Goal: Entertainment & Leisure: Consume media (video, audio)

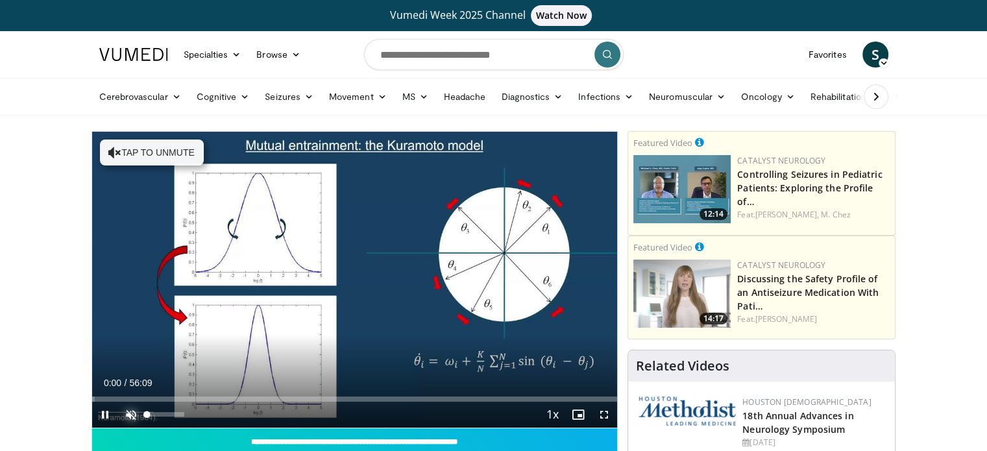
click at [127, 412] on span "Video Player" at bounding box center [131, 415] width 26 height 26
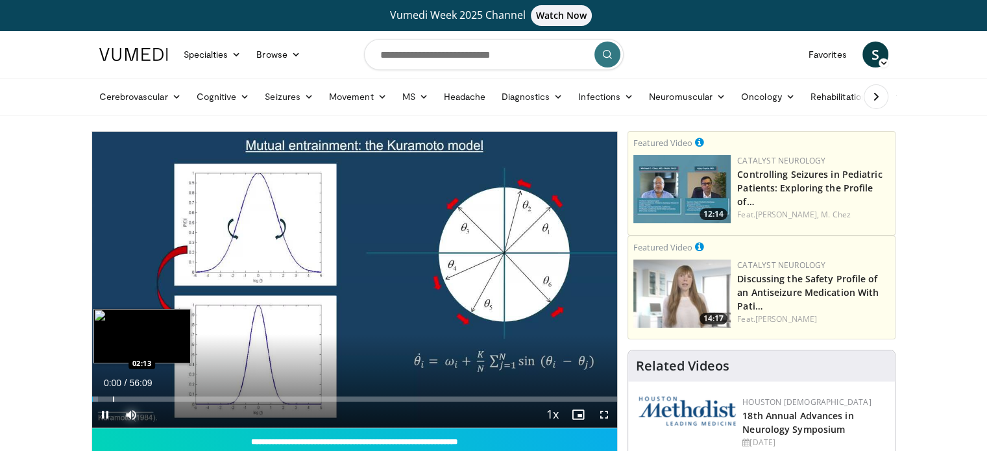
click at [113, 398] on div "Progress Bar" at bounding box center [113, 399] width 1 height 5
click at [128, 399] on div "Progress Bar" at bounding box center [127, 399] width 1 height 5
click at [152, 397] on div "Progress Bar" at bounding box center [151, 399] width 1 height 5
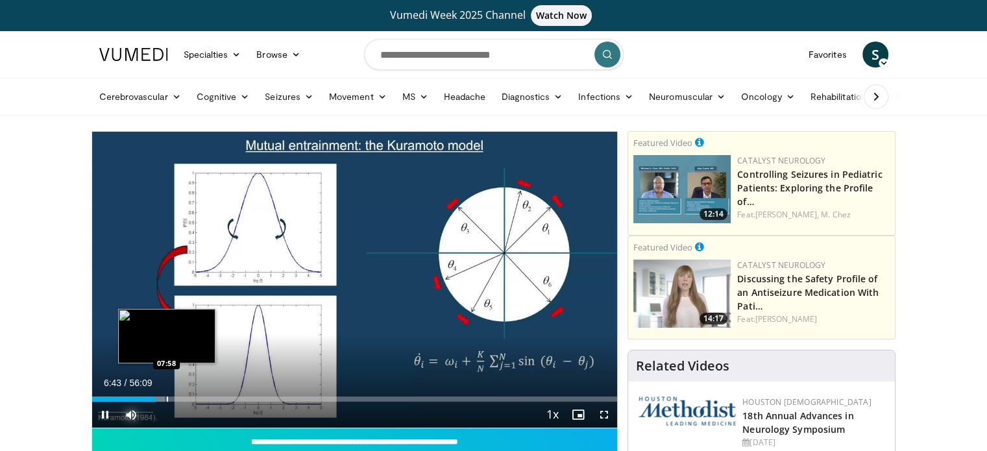
click at [167, 397] on div "Progress Bar" at bounding box center [167, 399] width 1 height 5
click at [184, 397] on div "Progress Bar" at bounding box center [183, 399] width 1 height 5
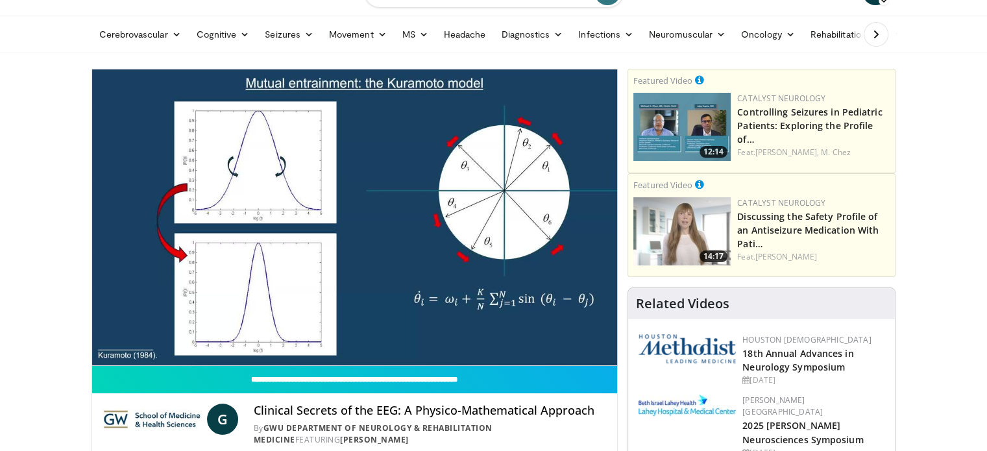
scroll to position [65, 0]
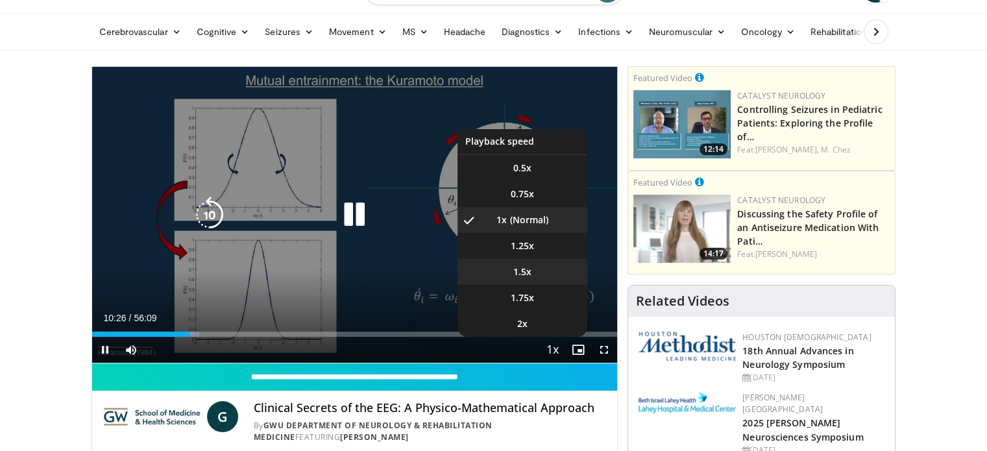
click at [532, 269] on li "1.5x" at bounding box center [523, 272] width 130 height 26
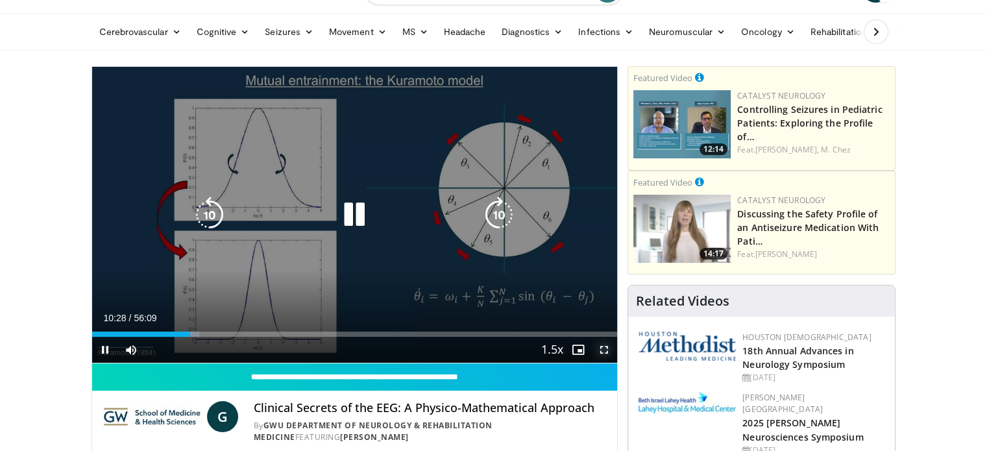
drag, startPoint x: 605, startPoint y: 351, endPoint x: 605, endPoint y: 429, distance: 77.9
click at [605, 350] on span "Video Player" at bounding box center [604, 350] width 26 height 26
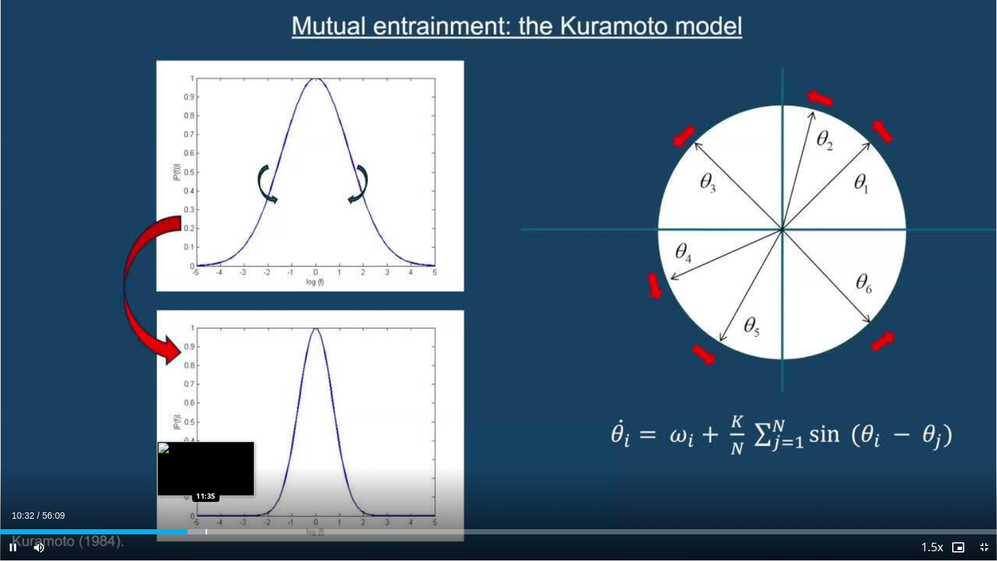
click at [206, 450] on div "Progress Bar" at bounding box center [206, 531] width 1 height 5
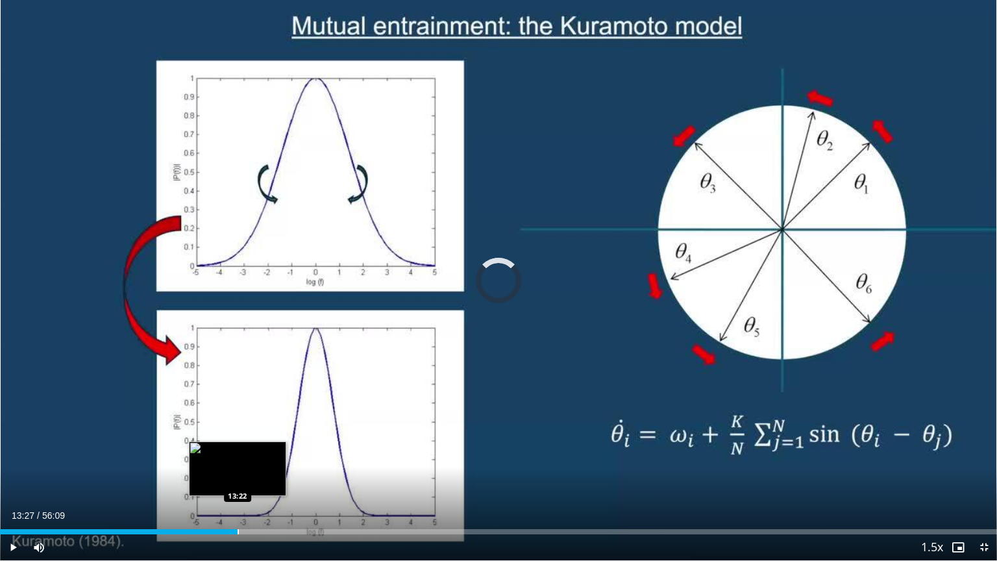
click at [239, 450] on div "Loaded : 22.56% 13:27 13:22" at bounding box center [498, 531] width 997 height 5
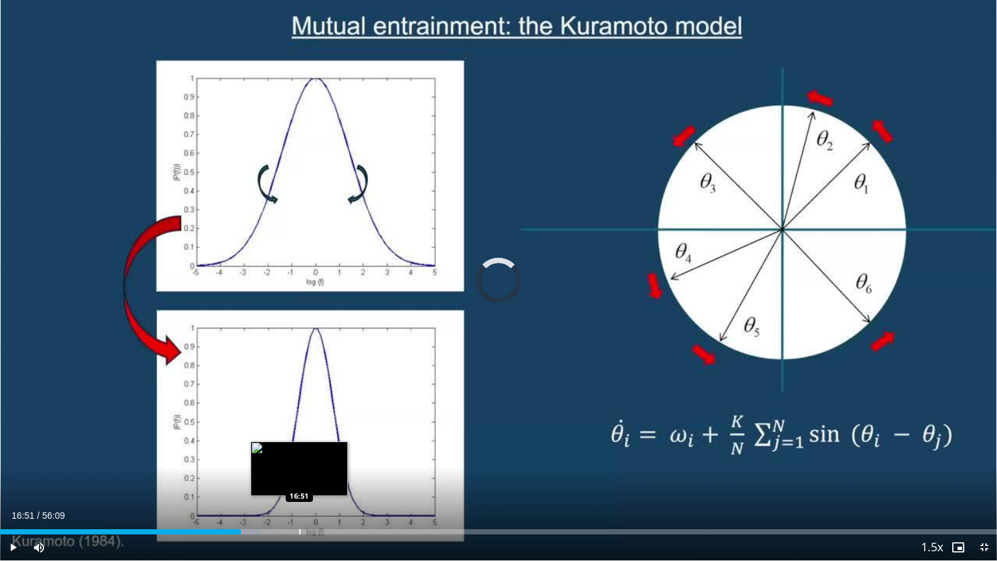
click at [299, 450] on div "Progress Bar" at bounding box center [299, 531] width 1 height 5
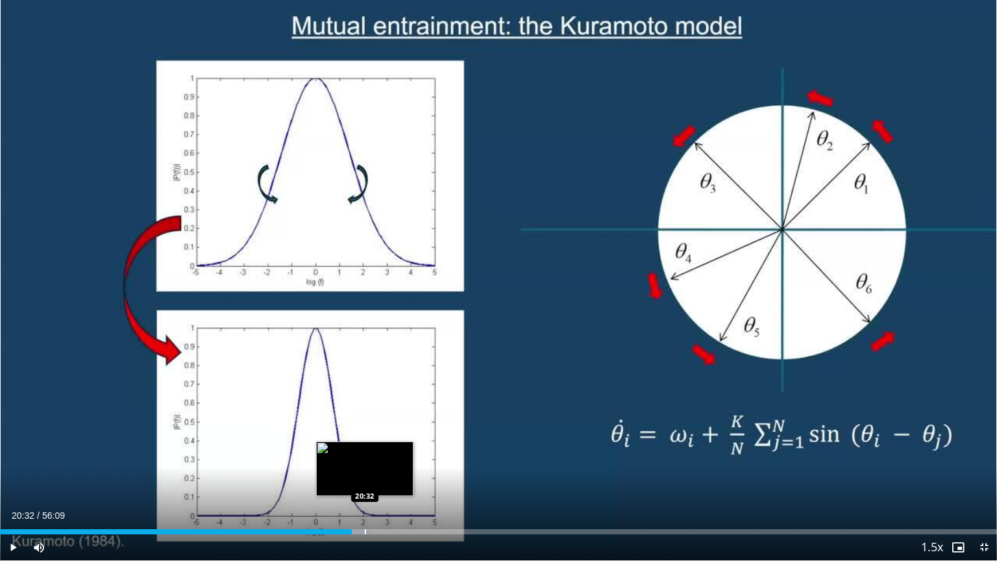
click at [365, 450] on div "Progress Bar" at bounding box center [365, 531] width 1 height 5
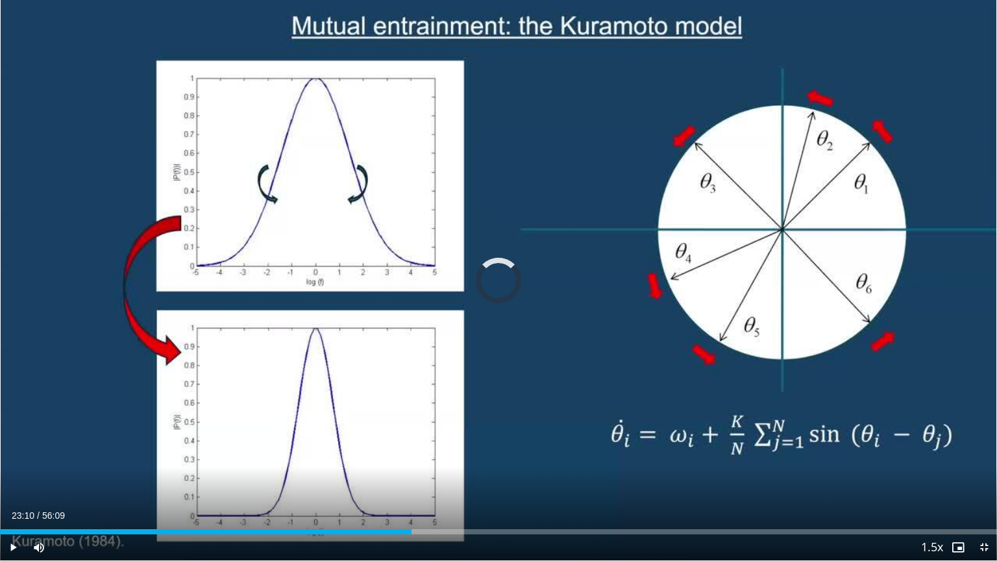
click at [411, 450] on div "Progress Bar" at bounding box center [410, 531] width 1 height 5
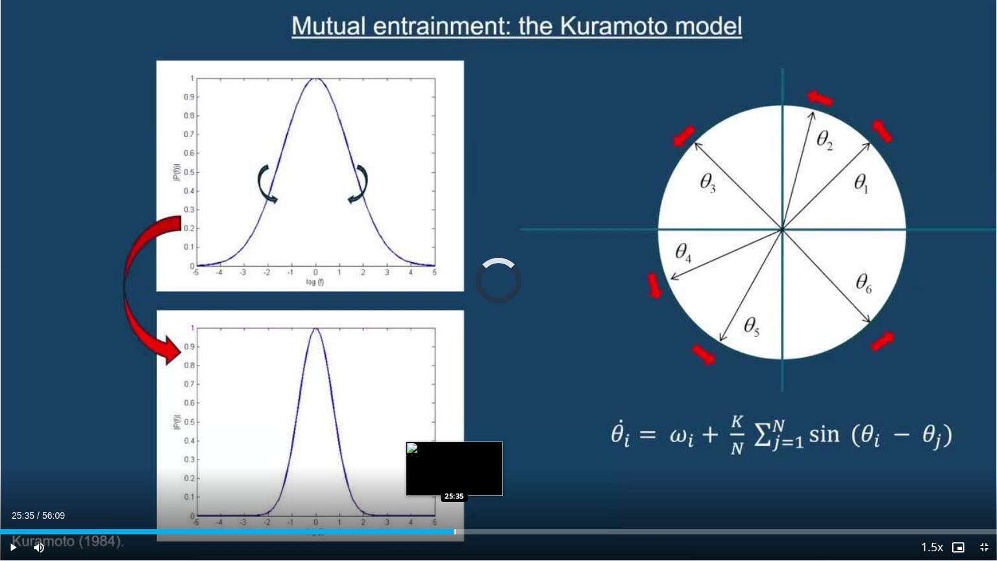
click at [454, 450] on div "Loaded : 43.28% 25:35 25:35" at bounding box center [498, 528] width 997 height 12
click at [487, 450] on div "Progress Bar" at bounding box center [487, 531] width 1 height 5
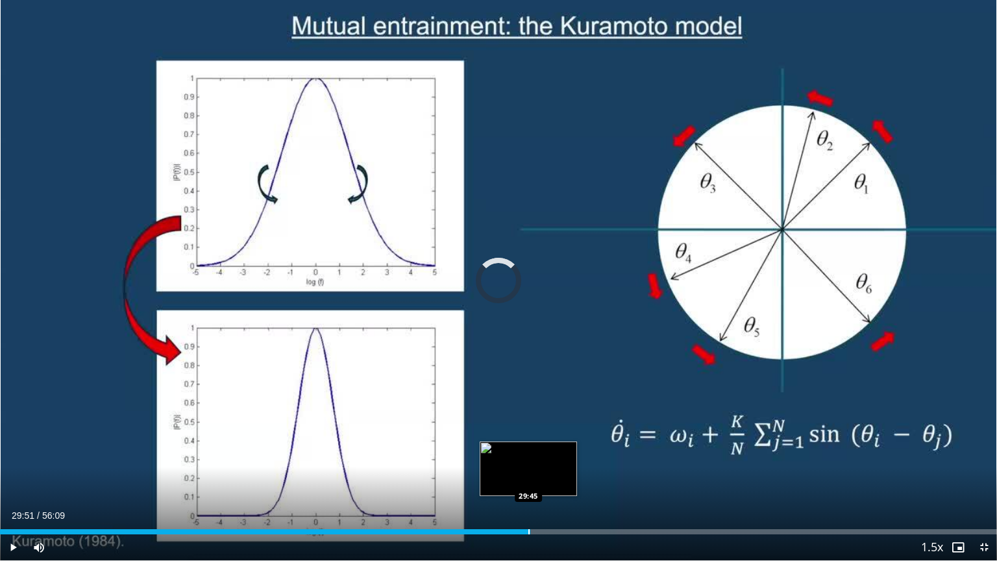
click at [530, 450] on div "Loaded : 50.76% 29:51 29:45" at bounding box center [498, 531] width 997 height 5
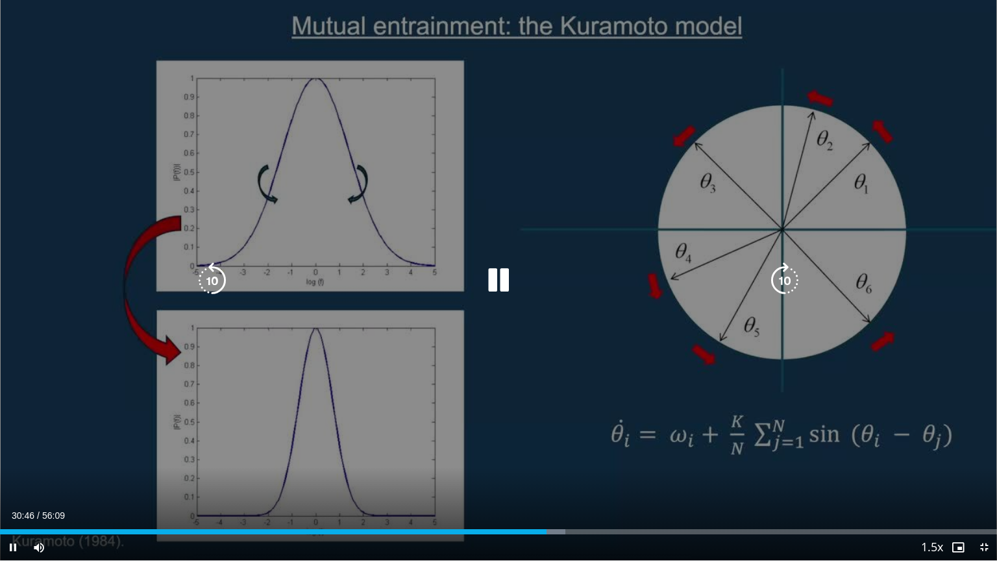
click at [880, 328] on div "10 seconds Tap to unmute" at bounding box center [498, 280] width 997 height 560
click at [986, 280] on div "10 seconds Tap to unmute" at bounding box center [498, 280] width 997 height 560
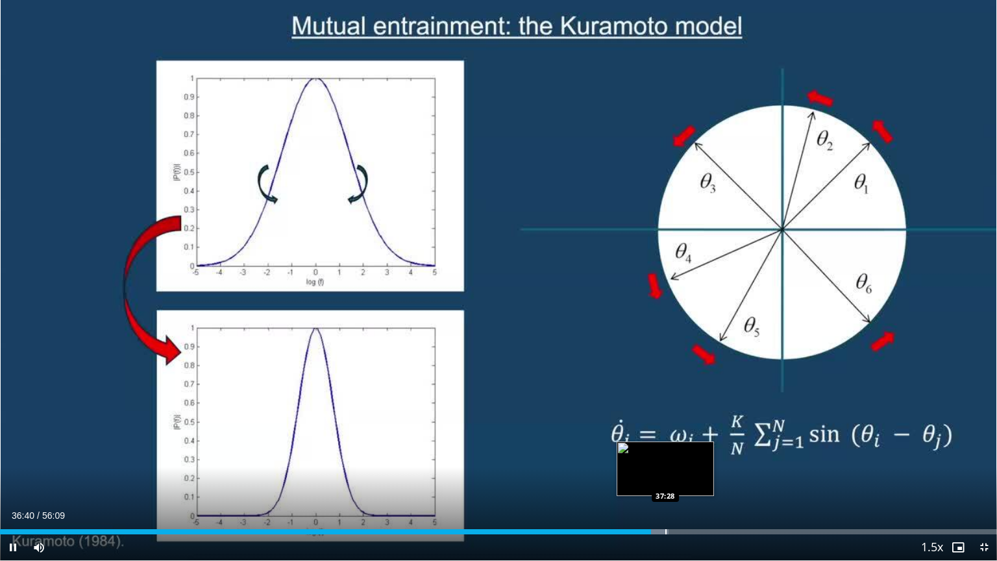
click at [665, 450] on div "Progress Bar" at bounding box center [665, 531] width 1 height 5
click at [670, 450] on div "Progress Bar" at bounding box center [670, 531] width 1 height 5
click at [697, 450] on div "Progress Bar" at bounding box center [696, 531] width 1 height 5
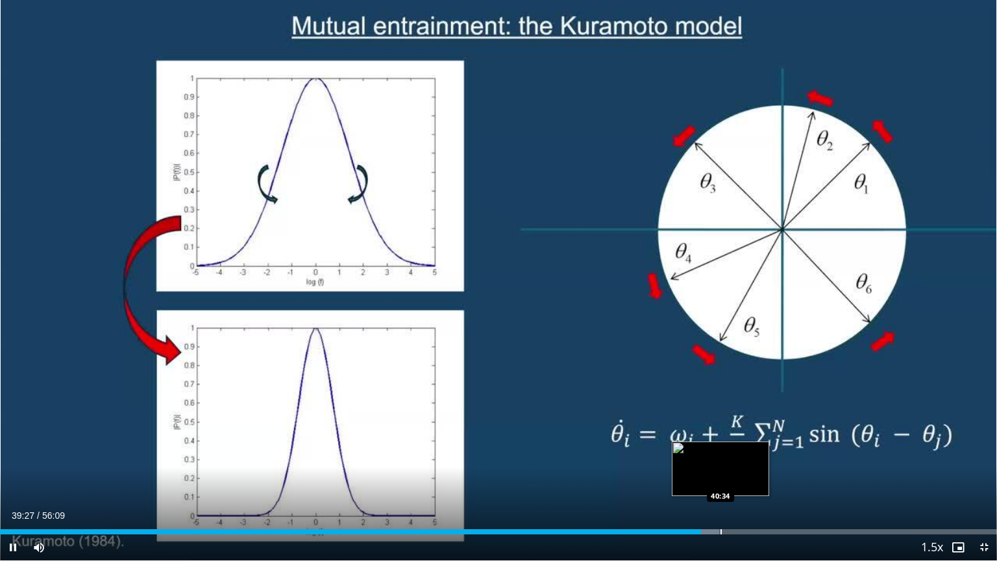
click at [722, 450] on div "Loaded : 72.13% 39:27 40:34" at bounding box center [498, 531] width 997 height 5
click at [747, 450] on div "Progress Bar" at bounding box center [747, 531] width 1 height 5
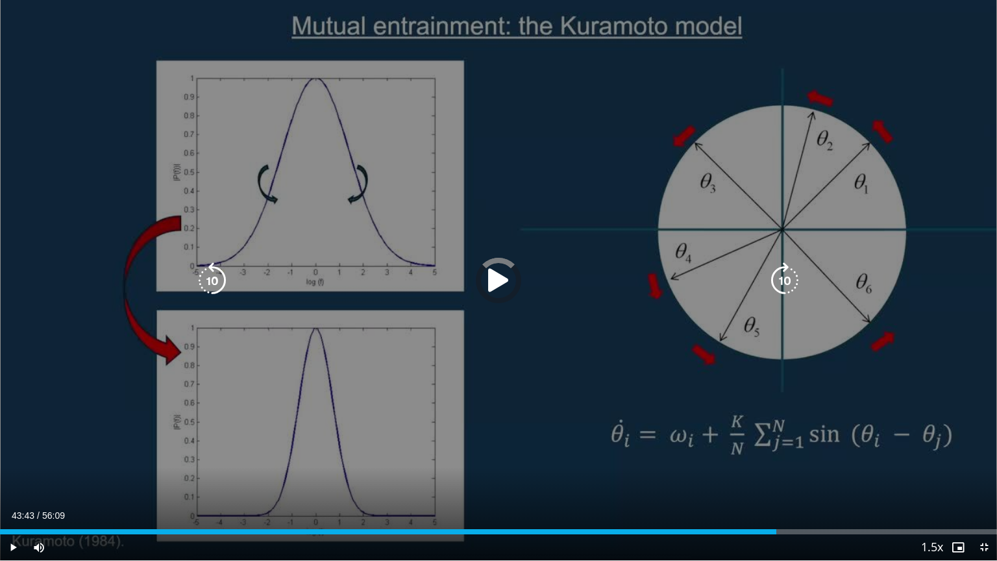
click at [0, 0] on div "Progress Bar" at bounding box center [0, 0] width 0 height 0
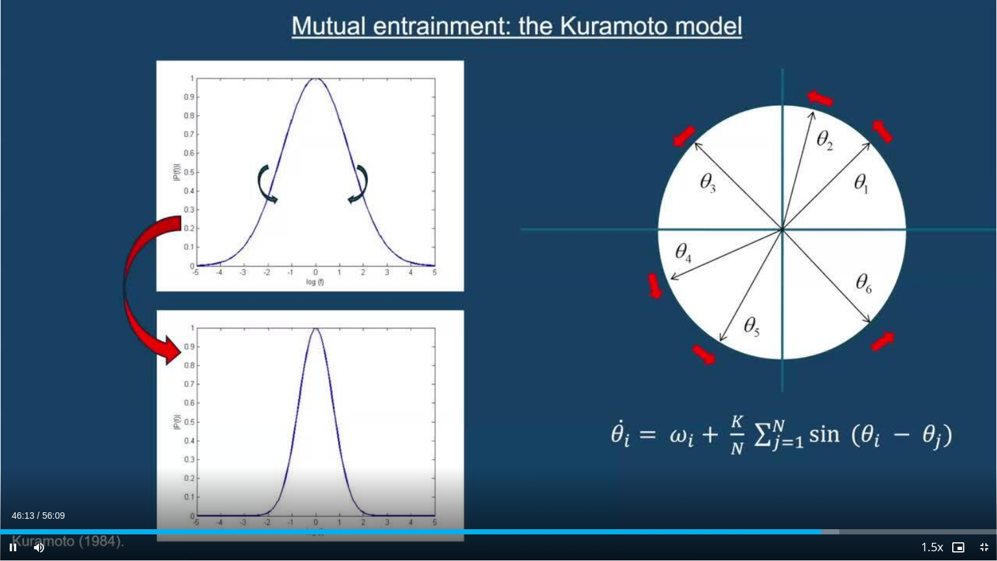
click at [831, 450] on div "Current Time 46:13 / Duration 56:09 Pause Skip Backward Skip Forward Mute Loade…" at bounding box center [498, 547] width 997 height 26
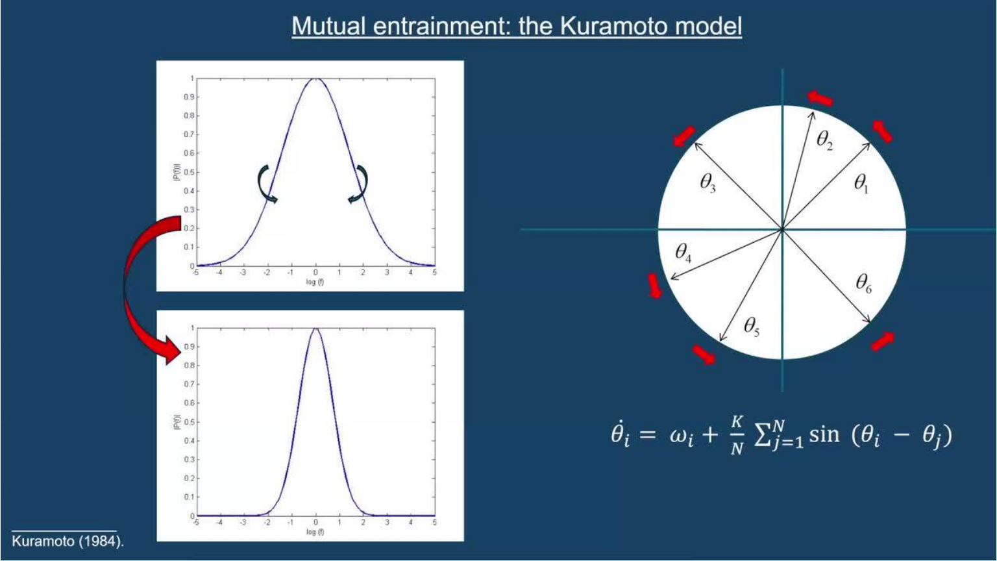
click at [833, 450] on video-js "**********" at bounding box center [498, 280] width 997 height 561
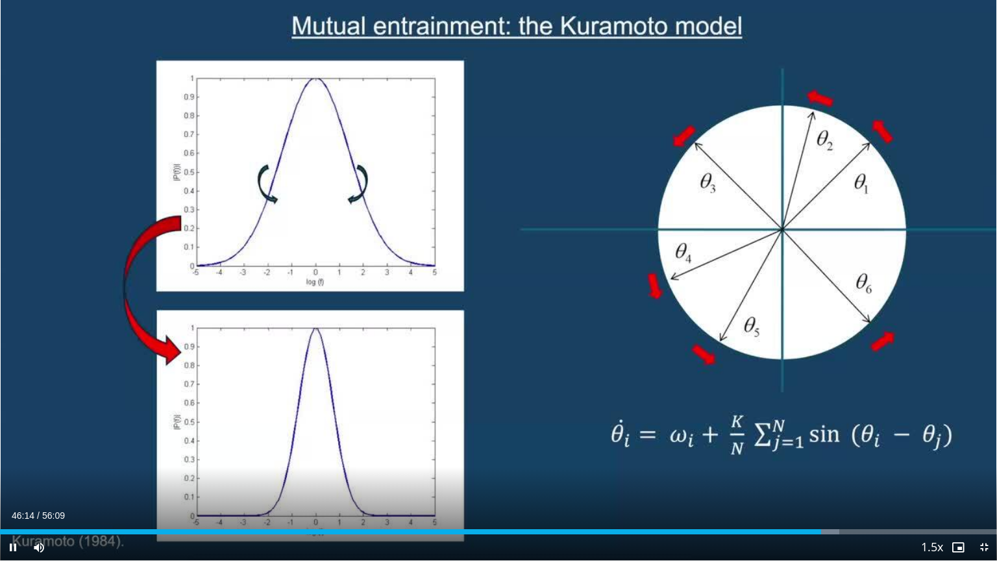
click at [840, 450] on div "Current Time 46:14 / Duration 56:09 Pause Skip Backward Skip Forward Mute Loade…" at bounding box center [498, 547] width 997 height 26
click at [848, 450] on div "Progress Bar" at bounding box center [848, 531] width 1 height 5
click at [985, 450] on span "Video Player" at bounding box center [984, 547] width 26 height 26
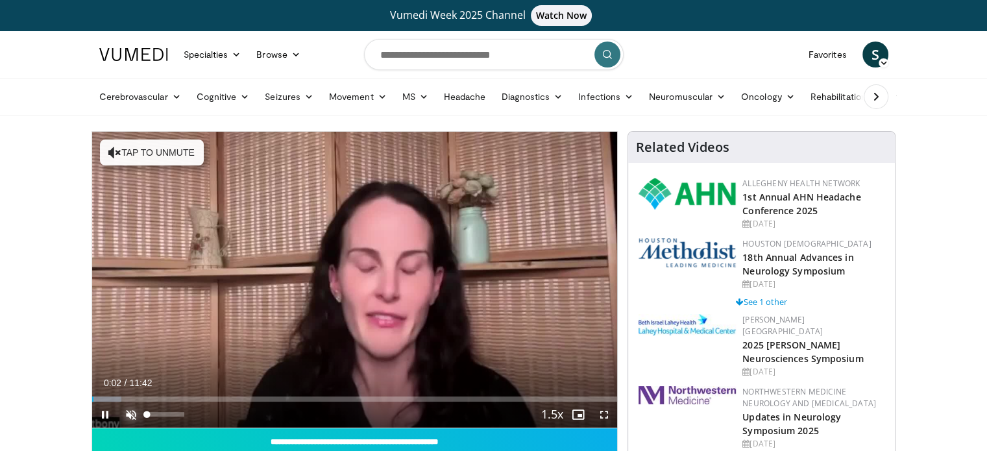
click at [134, 417] on span "Video Player" at bounding box center [131, 415] width 26 height 26
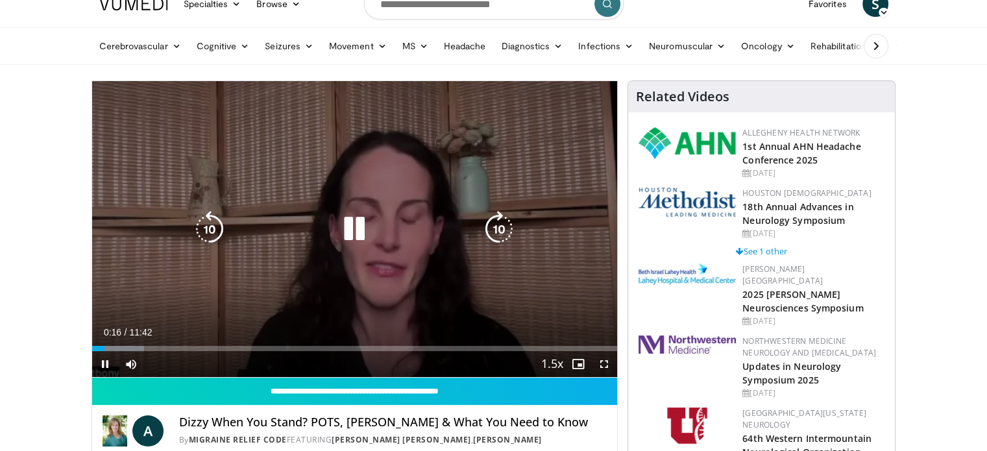
scroll to position [52, 0]
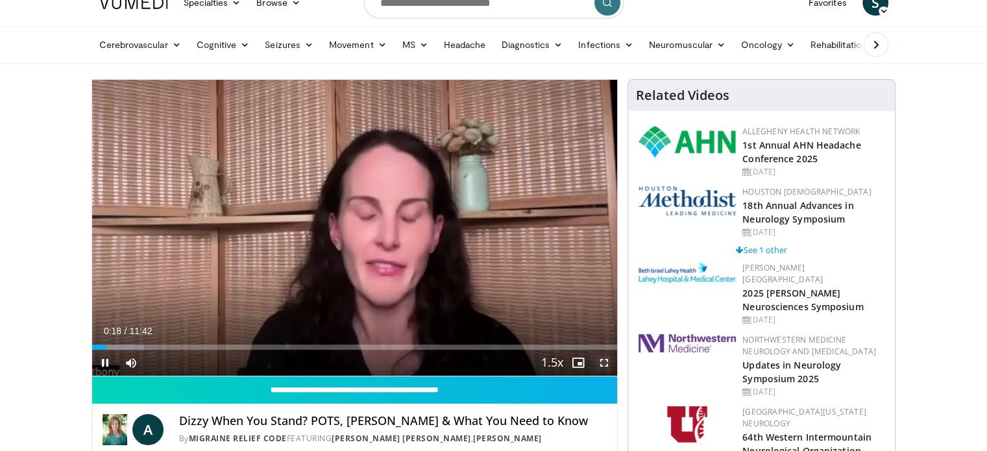
click at [600, 358] on span "Video Player" at bounding box center [604, 363] width 26 height 26
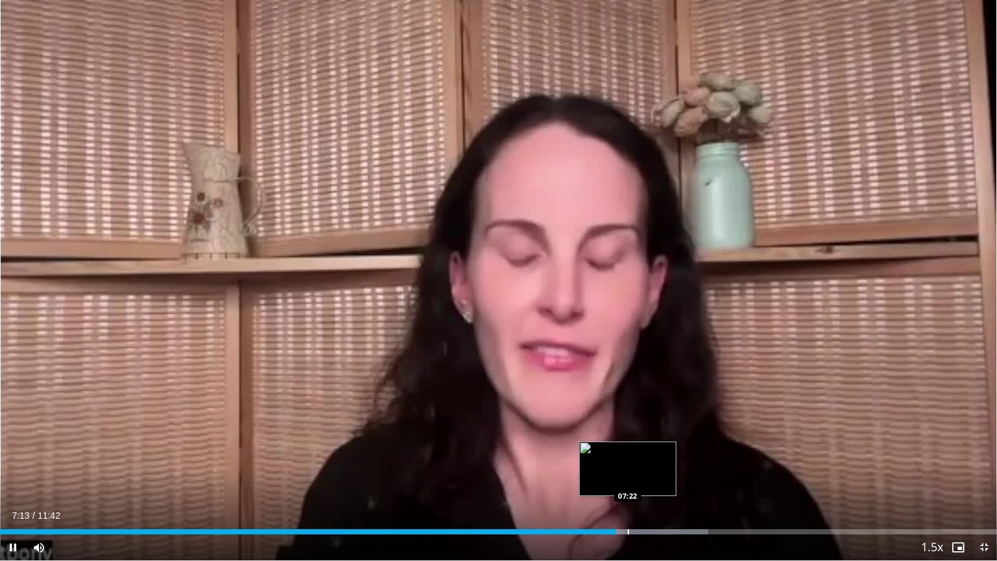
click at [629, 450] on div "Progress Bar" at bounding box center [628, 531] width 1 height 5
click at [984, 450] on span "Video Player" at bounding box center [984, 547] width 26 height 26
